Goal: Task Accomplishment & Management: Complete application form

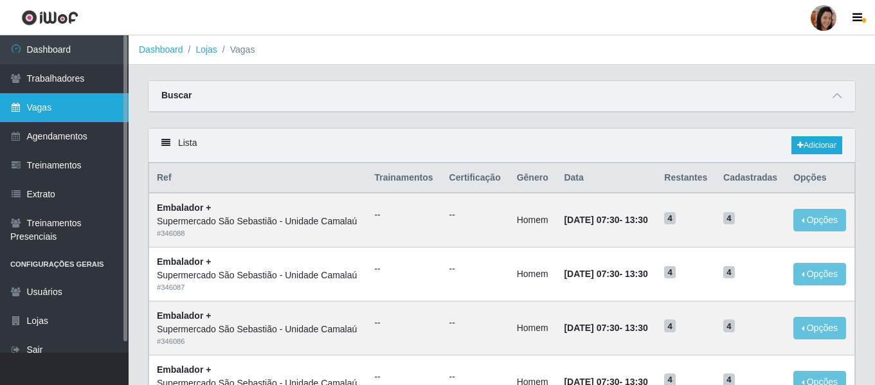
drag, startPoint x: 0, startPoint y: 0, endPoint x: 57, endPoint y: 105, distance: 119.7
click at [57, 105] on link "Vagas" at bounding box center [64, 107] width 129 height 29
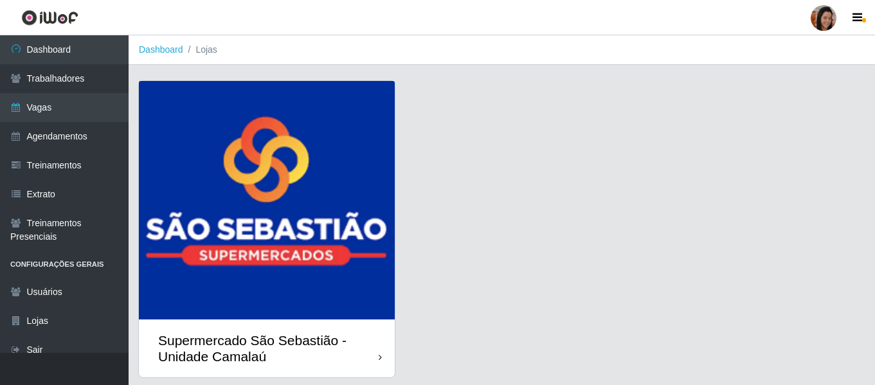
click at [285, 241] on img at bounding box center [267, 200] width 256 height 239
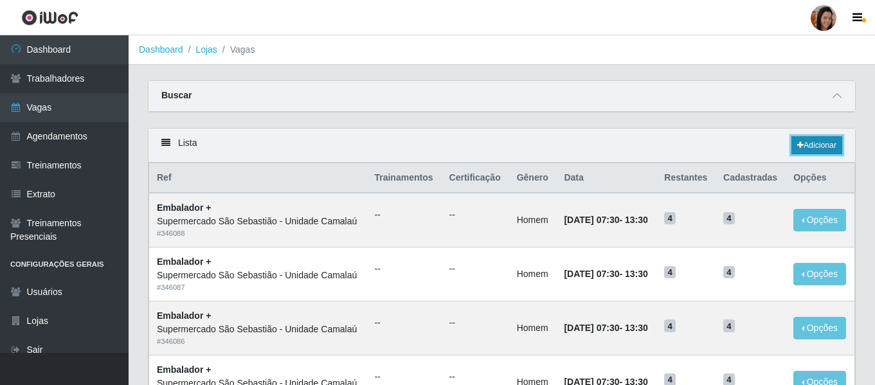
click at [817, 142] on link "Adicionar" at bounding box center [817, 145] width 51 height 18
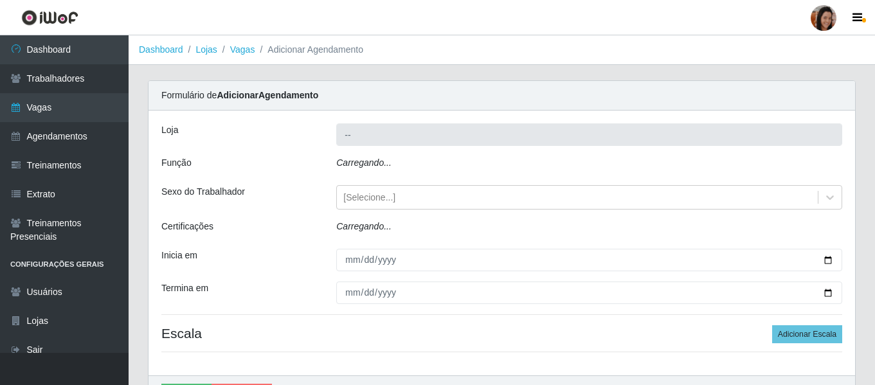
type input "Supermercado São Sebastião - Unidade Camalaú"
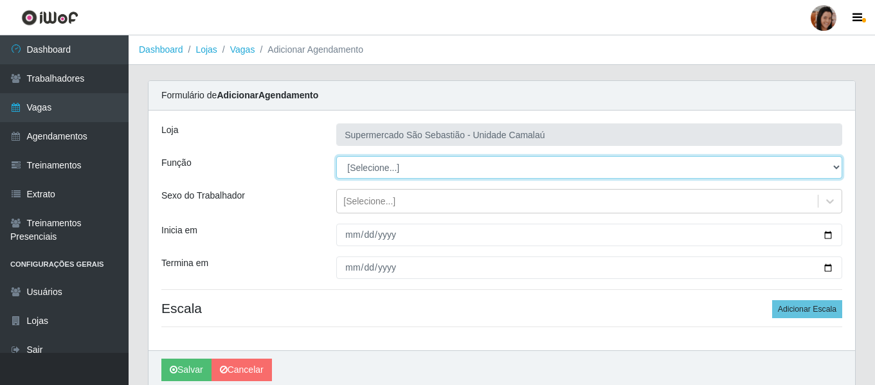
click at [372, 168] on select "[Selecione...] ASG ASG + ASG ++ Auxiliar de entrega + Auxiliar de entrega ++ Au…" at bounding box center [589, 167] width 506 height 23
select select "1"
click at [336, 156] on select "[Selecione...] ASG ASG + ASG ++ Auxiliar de entrega + Auxiliar de entrega ++ Au…" at bounding box center [589, 167] width 506 height 23
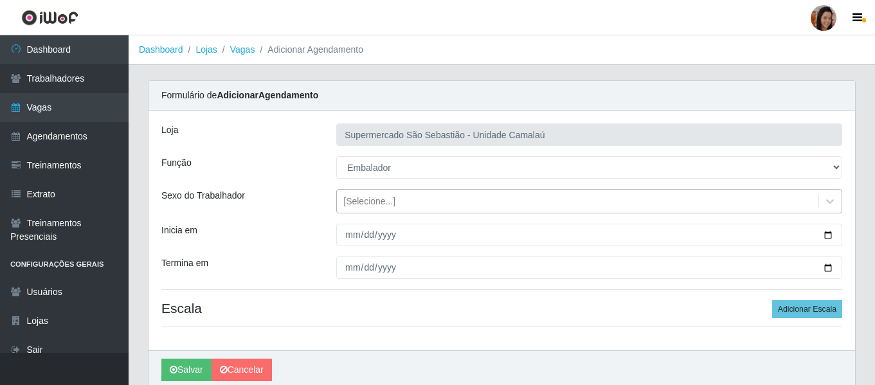
click at [363, 205] on div "[Selecione...]" at bounding box center [369, 202] width 52 height 14
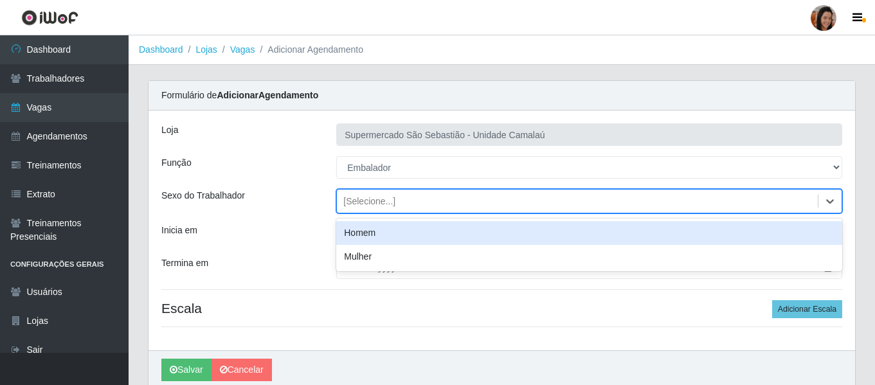
click at [365, 230] on div "Homem" at bounding box center [589, 233] width 506 height 24
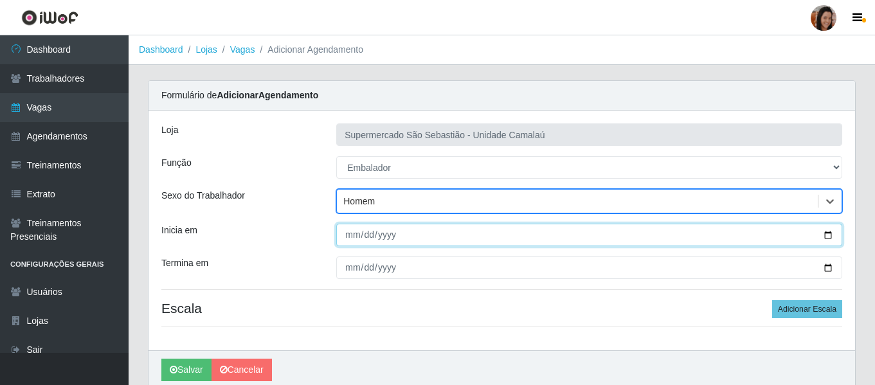
click at [352, 242] on input "Inicia em" at bounding box center [589, 235] width 506 height 23
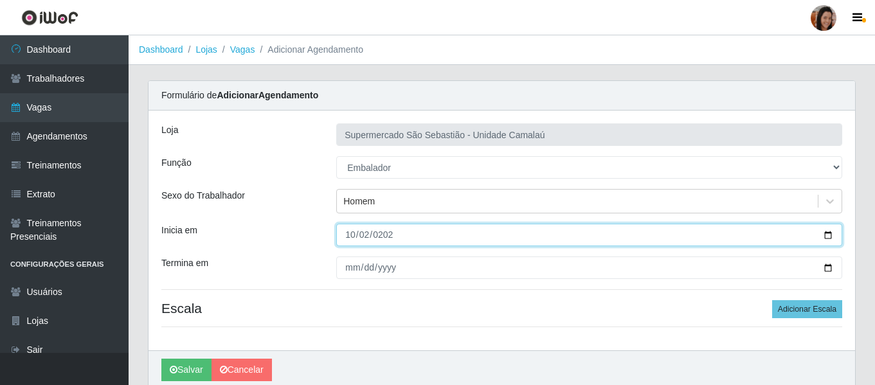
type input "[DATE]"
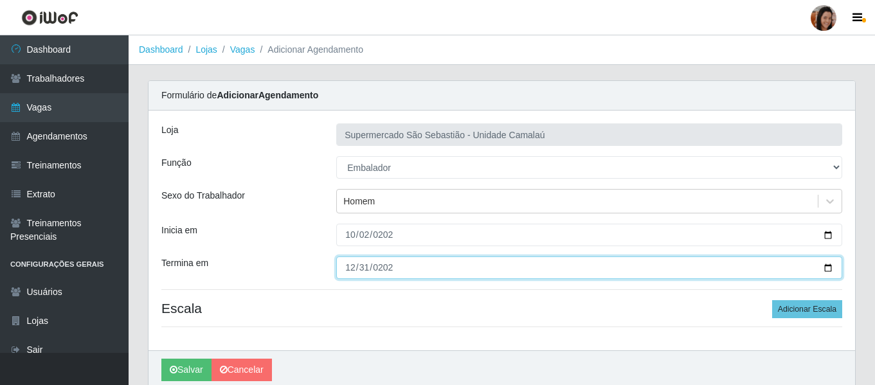
type input "[DATE]"
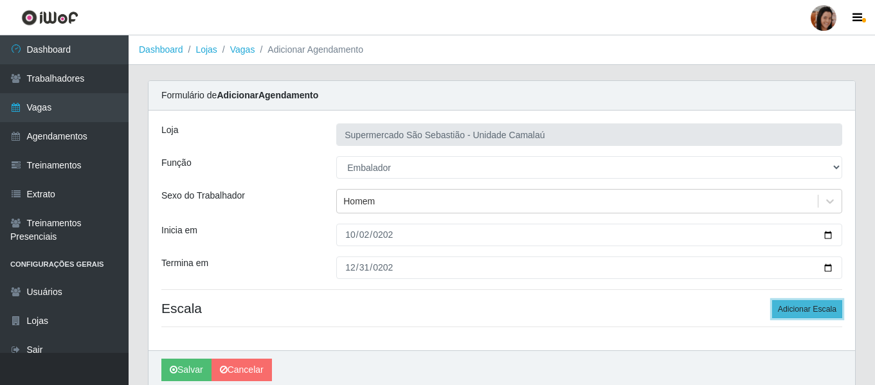
click at [796, 316] on button "Adicionar Escala" at bounding box center [807, 309] width 70 height 18
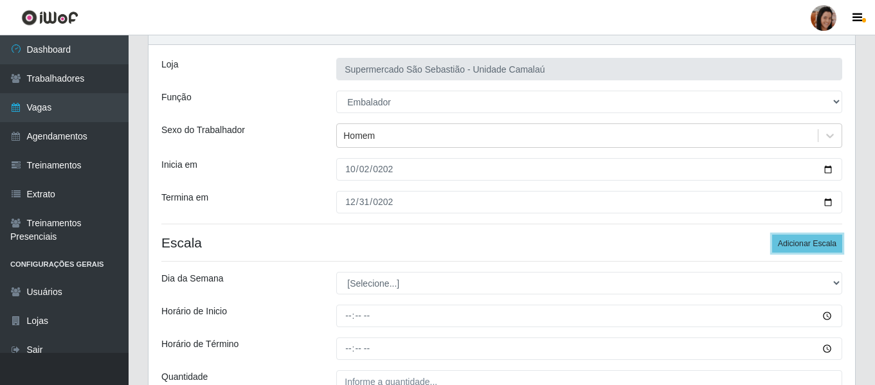
scroll to position [129, 0]
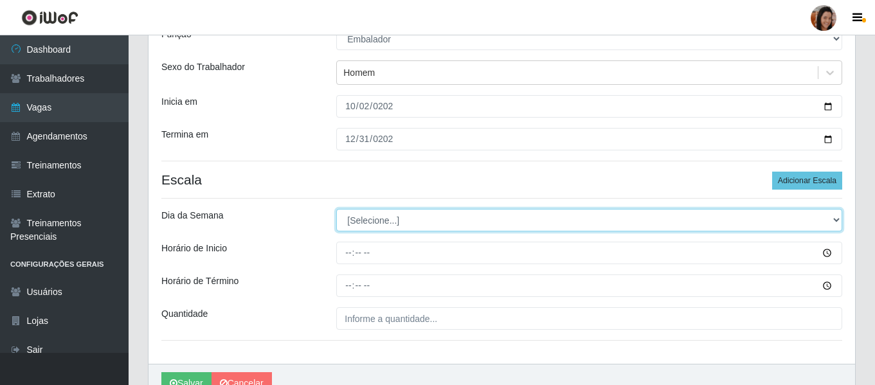
click at [384, 221] on select "[Selecione...] Segunda Terça Quarta Quinta Sexta Sábado Domingo" at bounding box center [589, 220] width 506 height 23
select select "2"
click at [336, 209] on select "[Selecione...] Segunda Terça Quarta Quinta Sexta Sábado Domingo" at bounding box center [589, 220] width 506 height 23
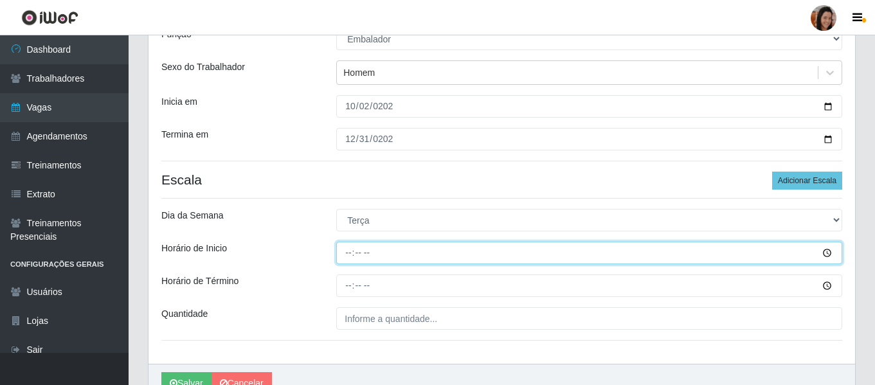
click at [347, 253] on input "Horário de Inicio" at bounding box center [589, 253] width 506 height 23
type input "15:00"
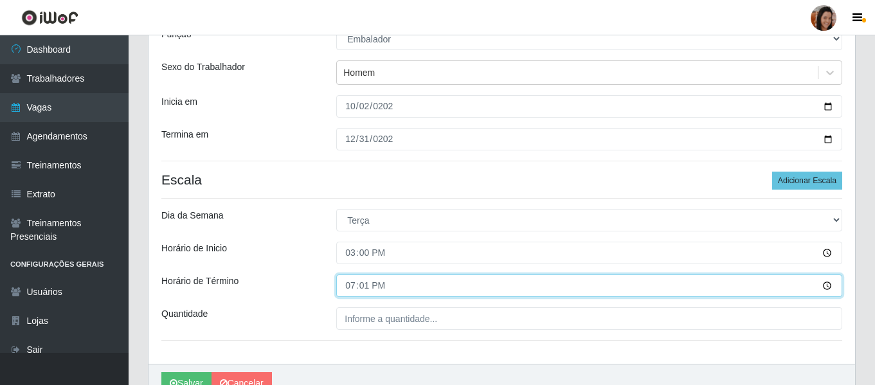
type input "19:15"
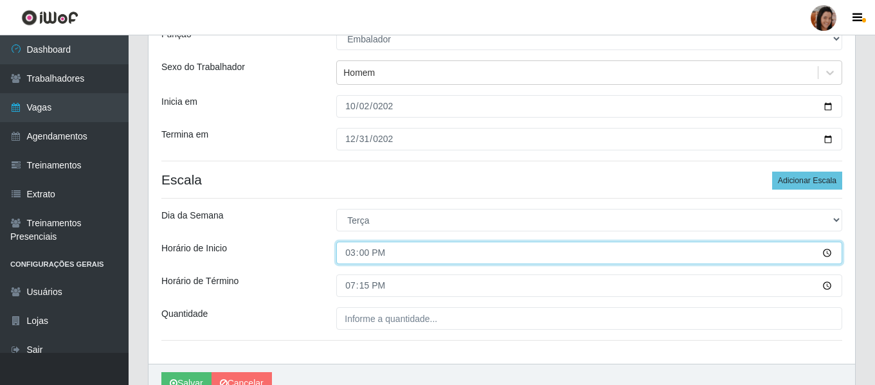
click at [364, 255] on input "15:00" at bounding box center [589, 253] width 506 height 23
type input "15:15"
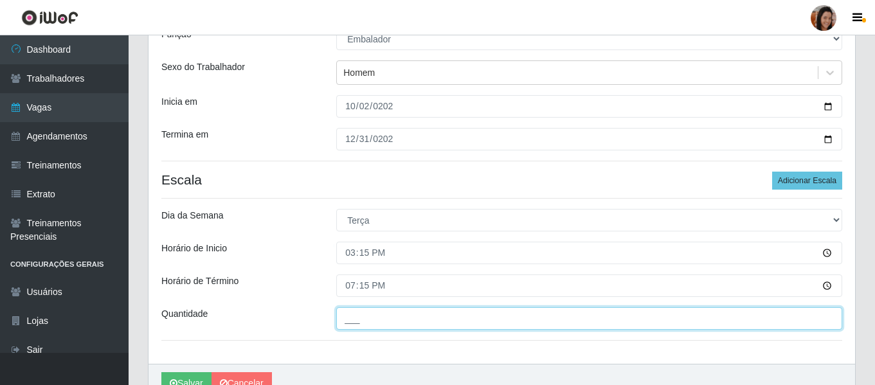
drag, startPoint x: 392, startPoint y: 309, endPoint x: 396, endPoint y: 320, distance: 10.8
click at [394, 311] on input "___" at bounding box center [589, 318] width 506 height 23
type input "1__"
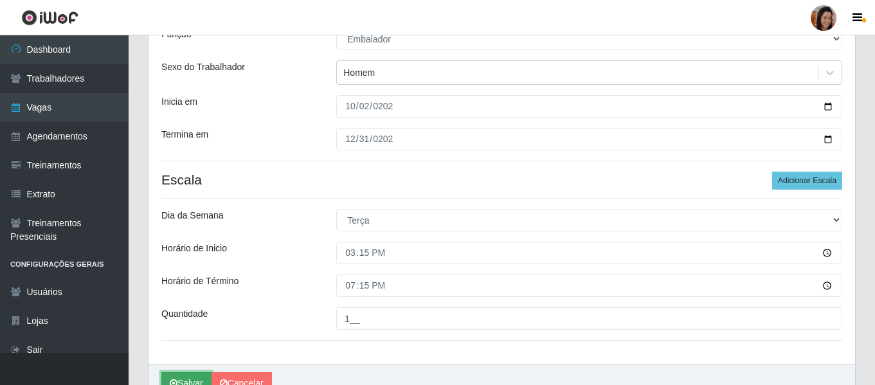
click at [188, 379] on button "Salvar" at bounding box center [186, 383] width 50 height 23
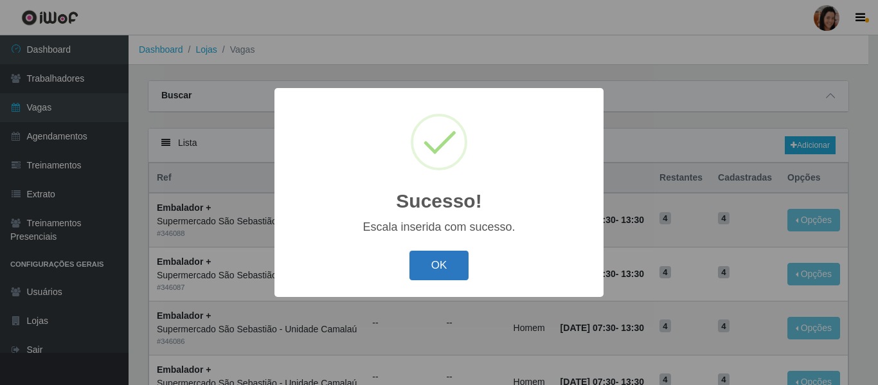
click at [435, 278] on button "OK" at bounding box center [440, 266] width 60 height 30
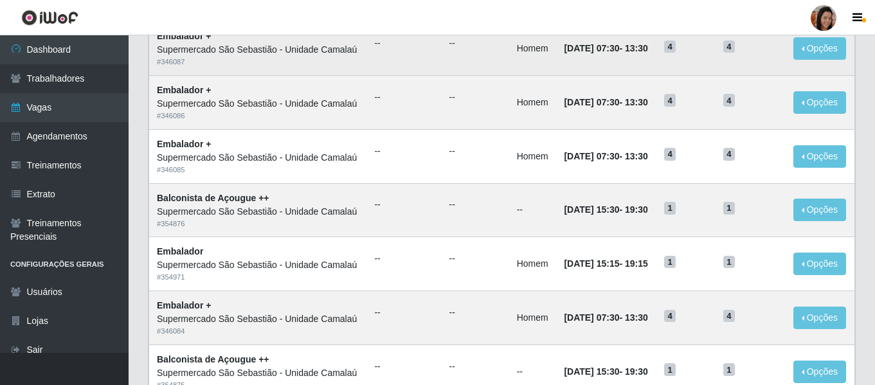
scroll to position [322, 0]
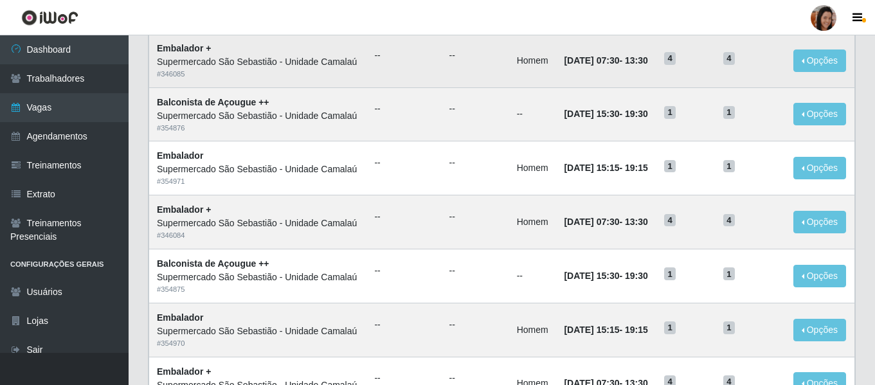
click at [531, 87] on td "Homem" at bounding box center [533, 60] width 48 height 54
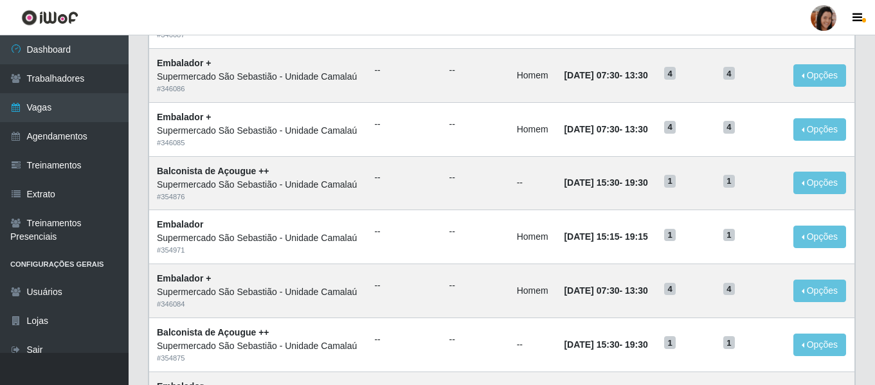
scroll to position [0, 0]
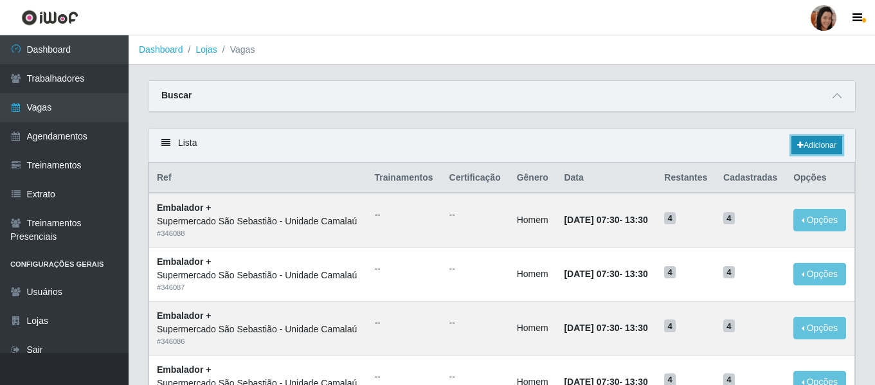
click at [802, 147] on link "Adicionar" at bounding box center [817, 145] width 51 height 18
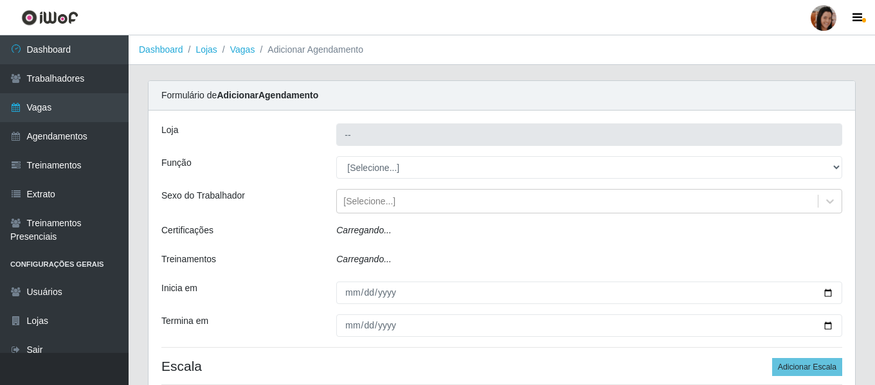
type input "Supermercado São Sebastião - Unidade Camalaú"
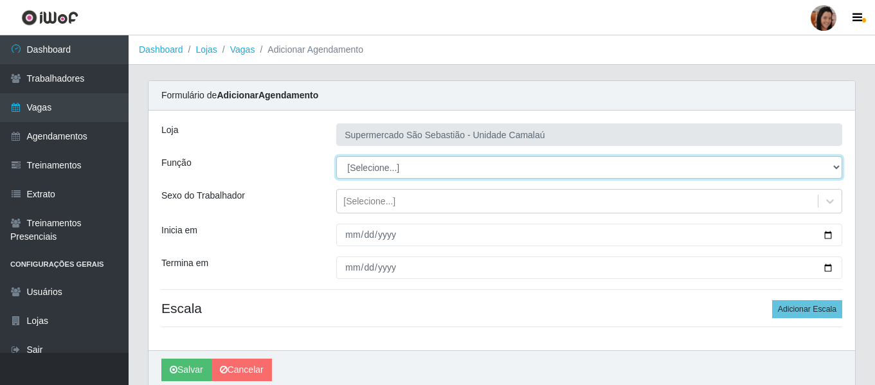
click at [367, 172] on select "[Selecione...] ASG ASG + ASG ++ Auxiliar de entrega + Auxiliar de entrega ++ Au…" at bounding box center [589, 167] width 506 height 23
select select "1"
click at [336, 156] on select "[Selecione...] ASG ASG + ASG ++ Auxiliar de entrega + Auxiliar de entrega ++ Au…" at bounding box center [589, 167] width 506 height 23
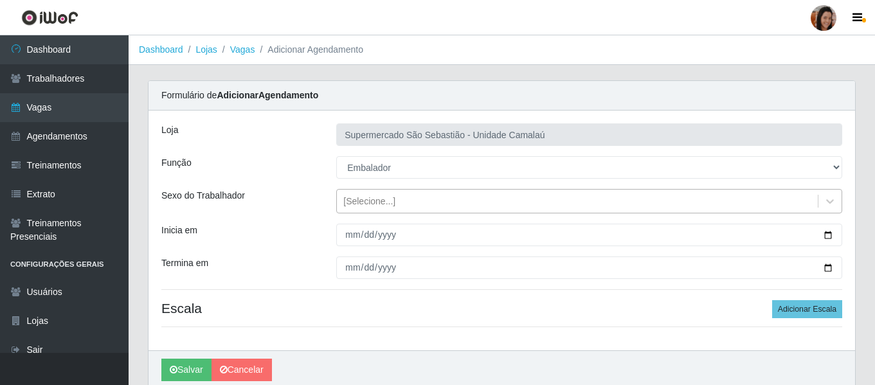
click at [352, 204] on div "[Selecione...]" at bounding box center [369, 202] width 52 height 14
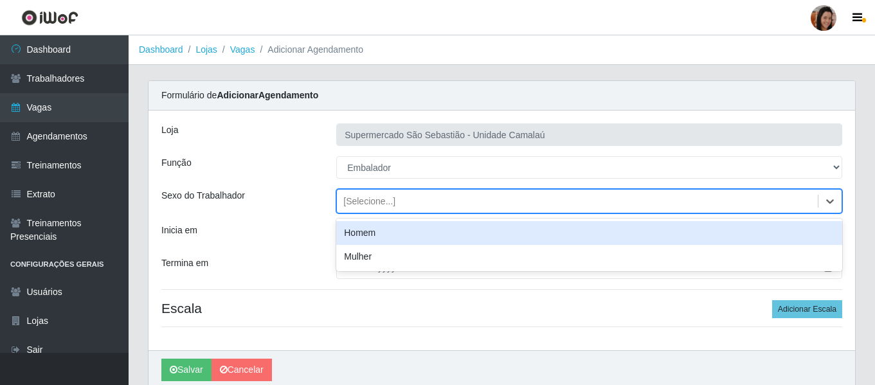
click at [367, 233] on div "Homem" at bounding box center [589, 233] width 506 height 24
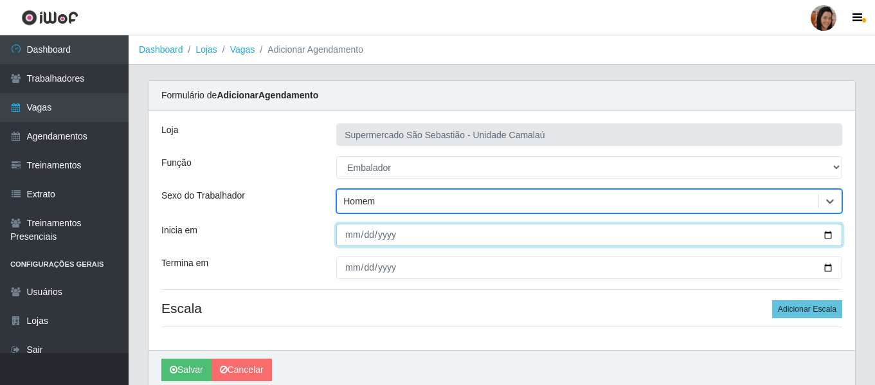
click at [348, 234] on input "Inicia em" at bounding box center [589, 235] width 506 height 23
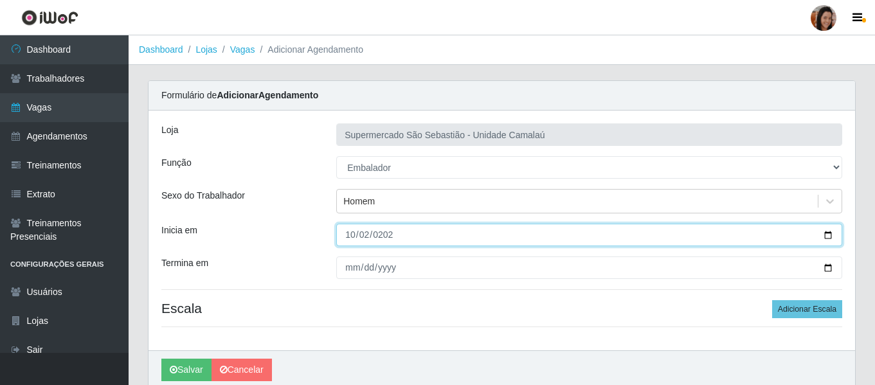
type input "[DATE]"
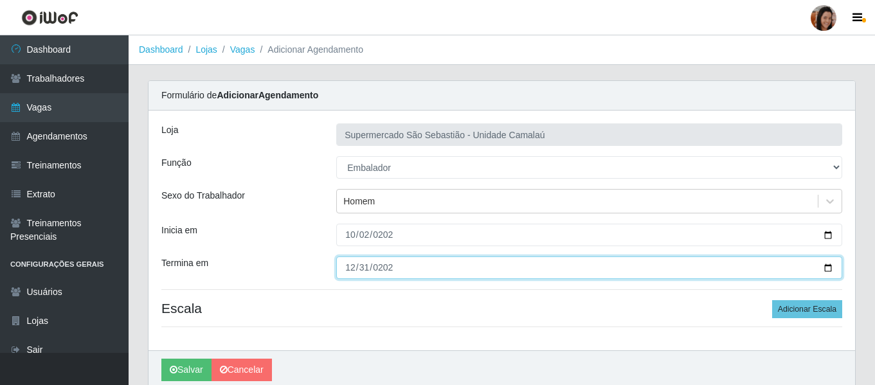
type input "[DATE]"
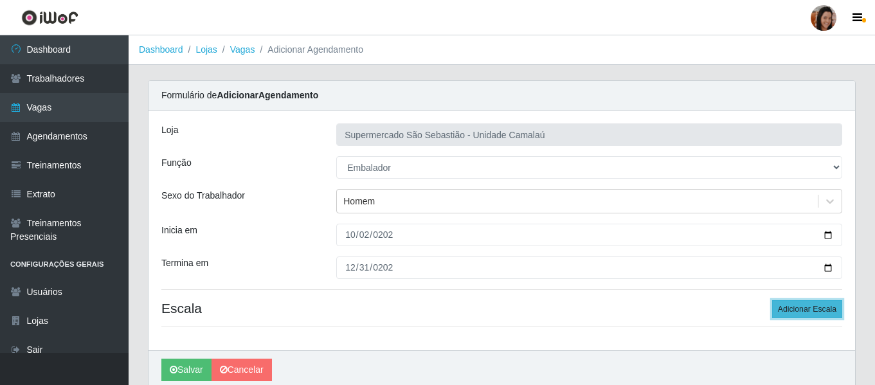
click at [800, 307] on button "Adicionar Escala" at bounding box center [807, 309] width 70 height 18
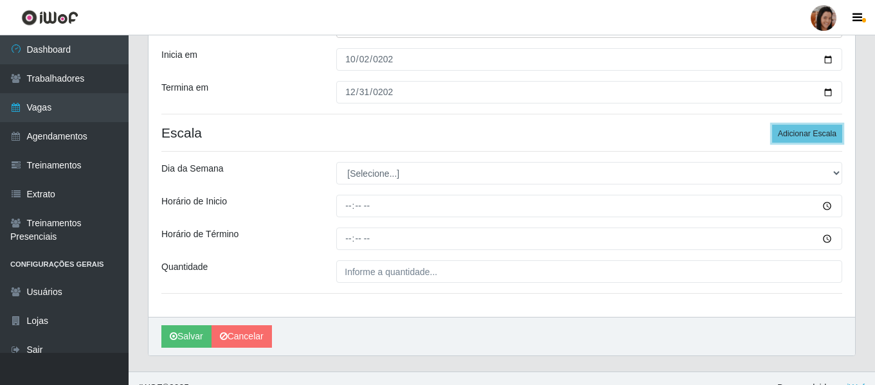
scroll to position [193, 0]
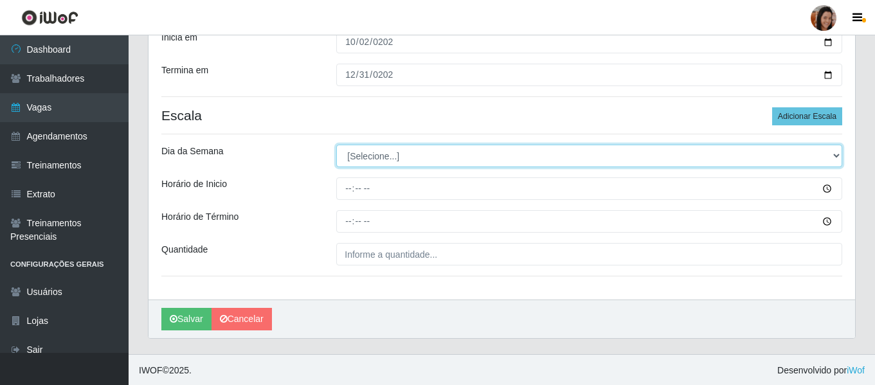
click at [377, 158] on select "[Selecione...] Segunda Terça Quarta Quinta Sexta Sábado Domingo" at bounding box center [589, 156] width 506 height 23
select select "3"
click at [336, 145] on select "[Selecione...] Segunda Terça Quarta Quinta Sexta Sábado Domingo" at bounding box center [589, 156] width 506 height 23
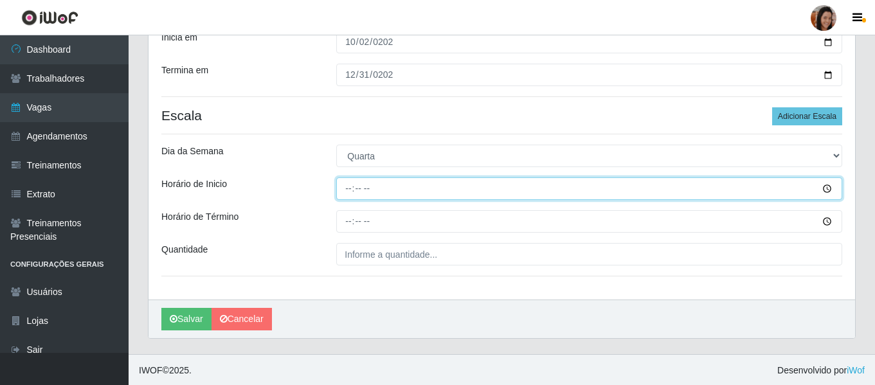
click at [345, 190] on input "Horário de Inicio" at bounding box center [589, 188] width 506 height 23
type input "15:00"
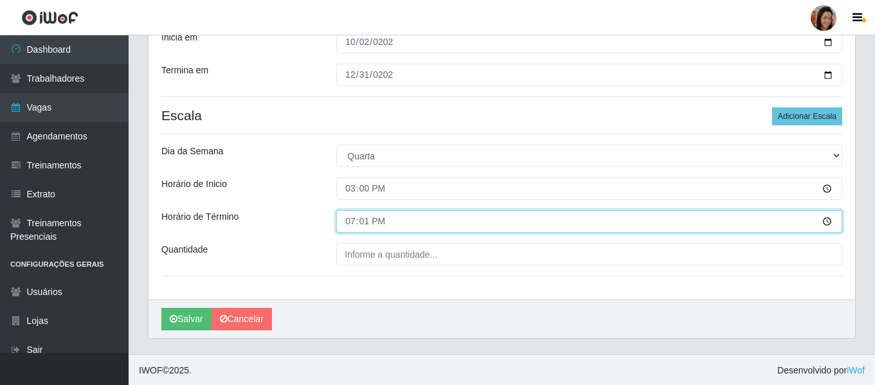
type input "19:15"
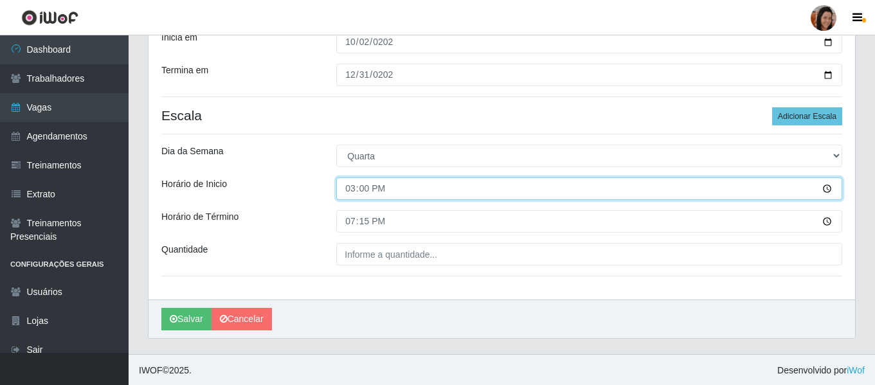
click at [364, 185] on input "15:00" at bounding box center [589, 188] width 506 height 23
type input "15:15"
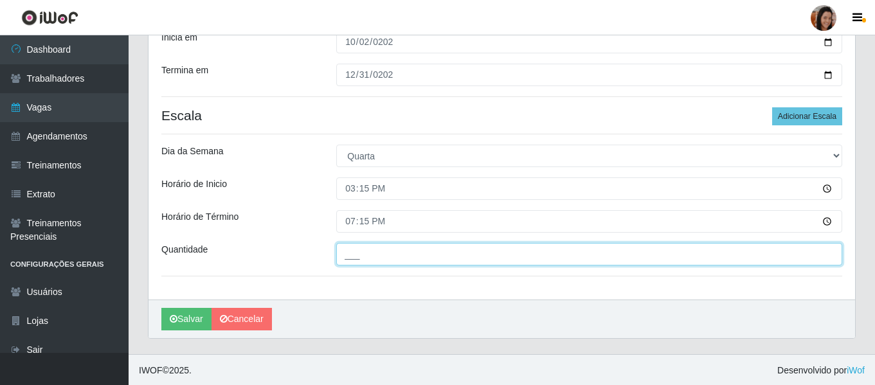
click at [390, 264] on input "___" at bounding box center [589, 254] width 506 height 23
type input "1__"
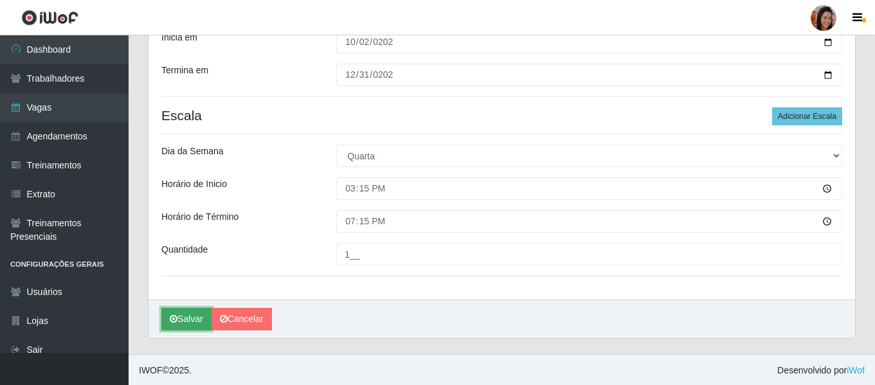
click at [191, 318] on button "Salvar" at bounding box center [186, 319] width 50 height 23
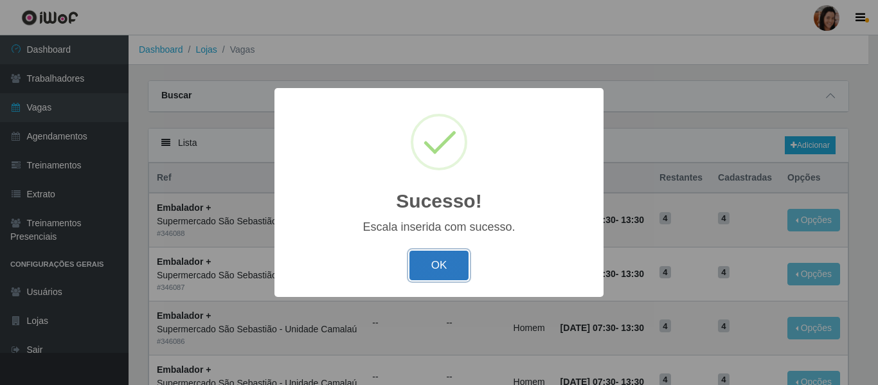
click at [437, 268] on button "OK" at bounding box center [440, 266] width 60 height 30
